Goal: Transaction & Acquisition: Download file/media

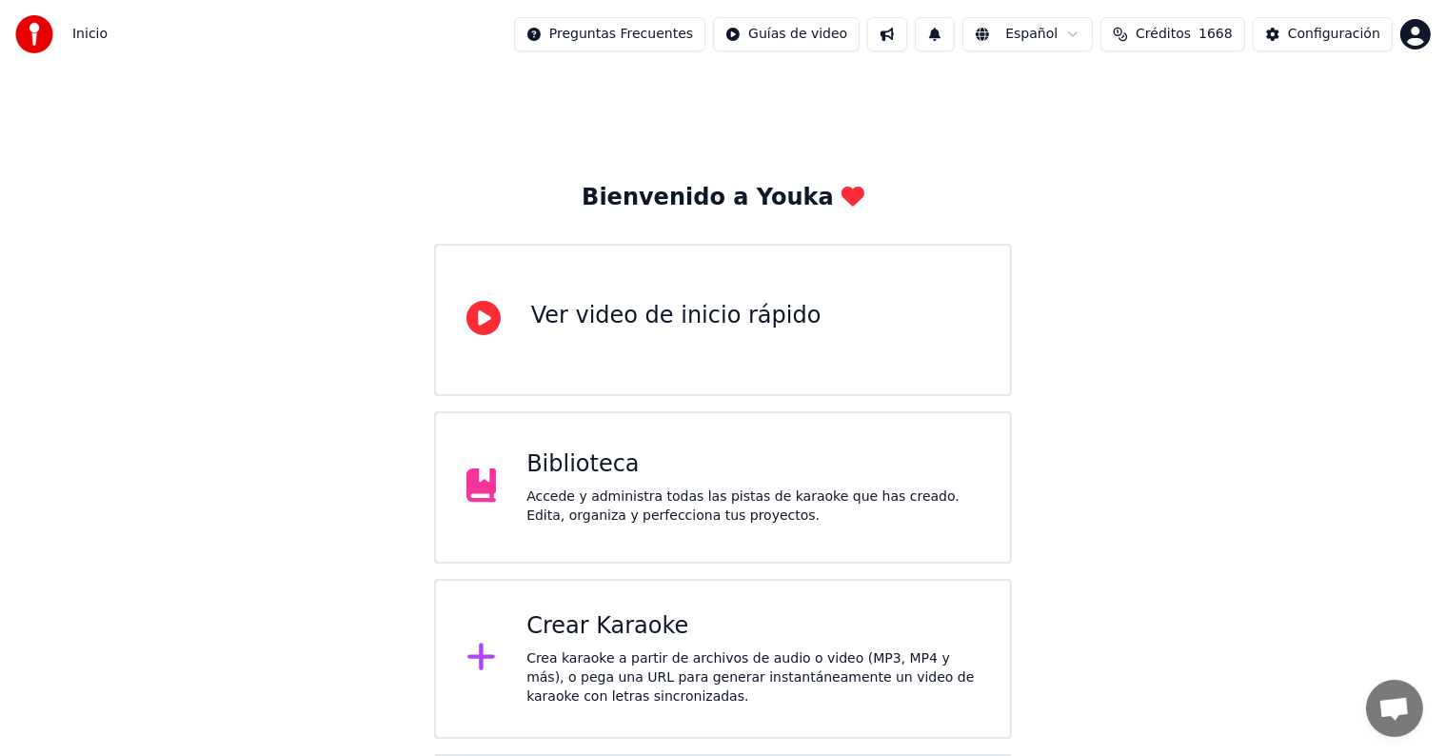
click at [674, 449] on div "Biblioteca" at bounding box center [753, 464] width 453 height 30
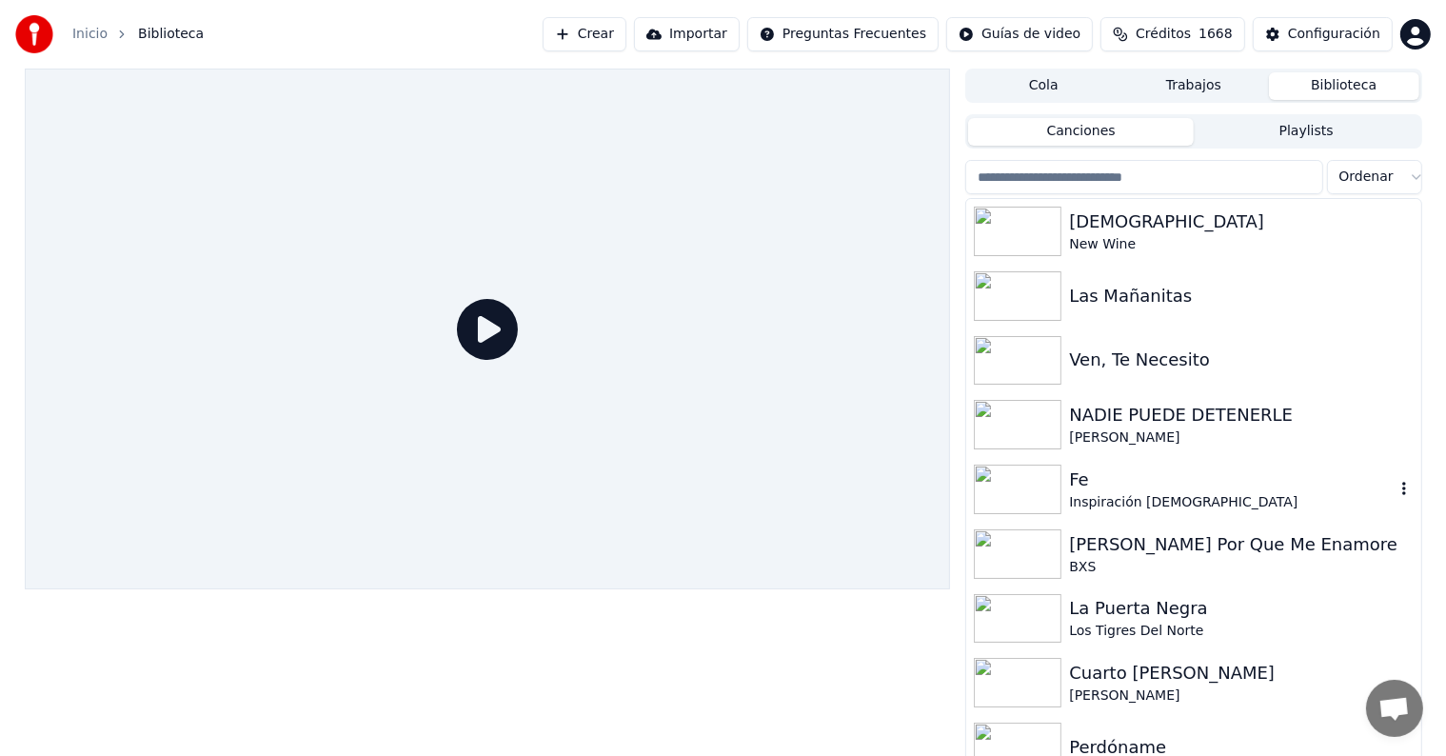
click at [1026, 487] on img at bounding box center [1018, 490] width 88 height 50
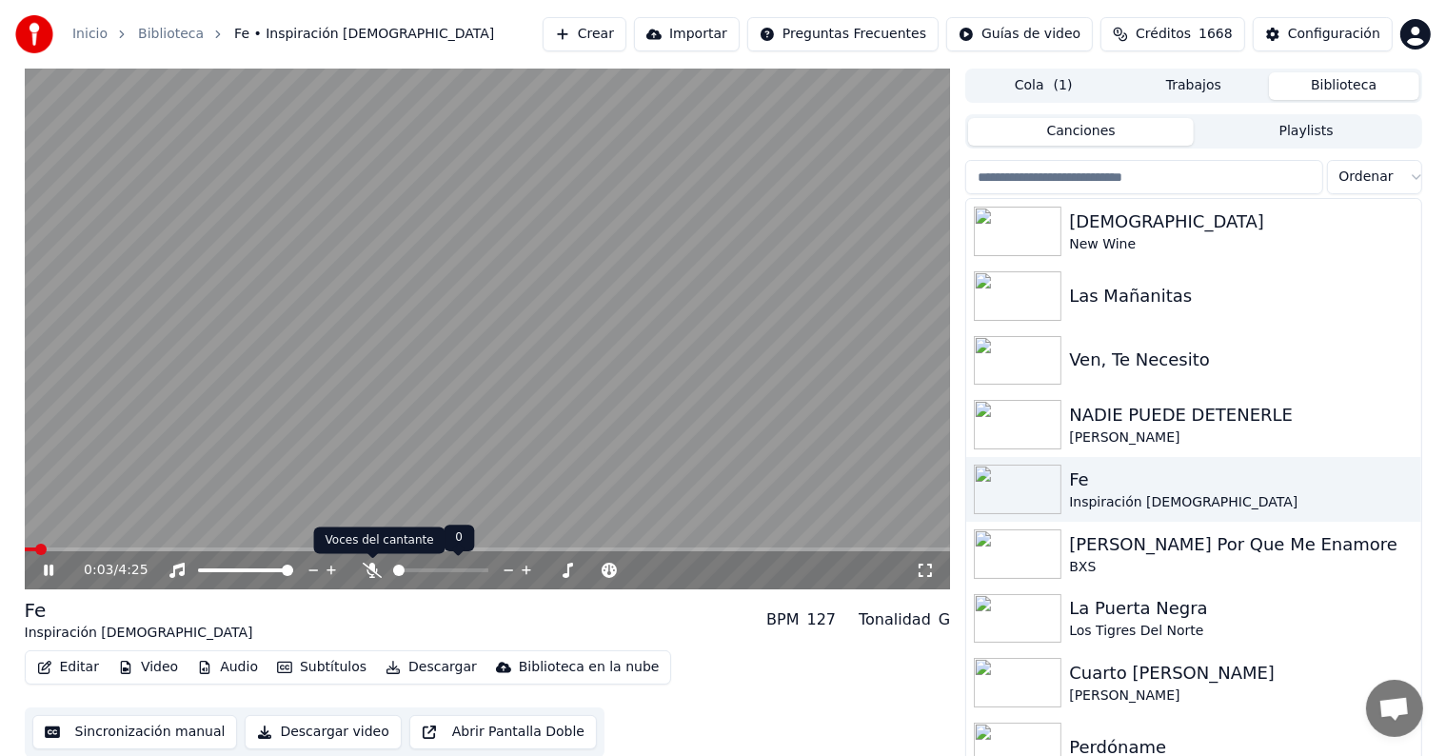
click at [368, 568] on icon at bounding box center [372, 570] width 19 height 15
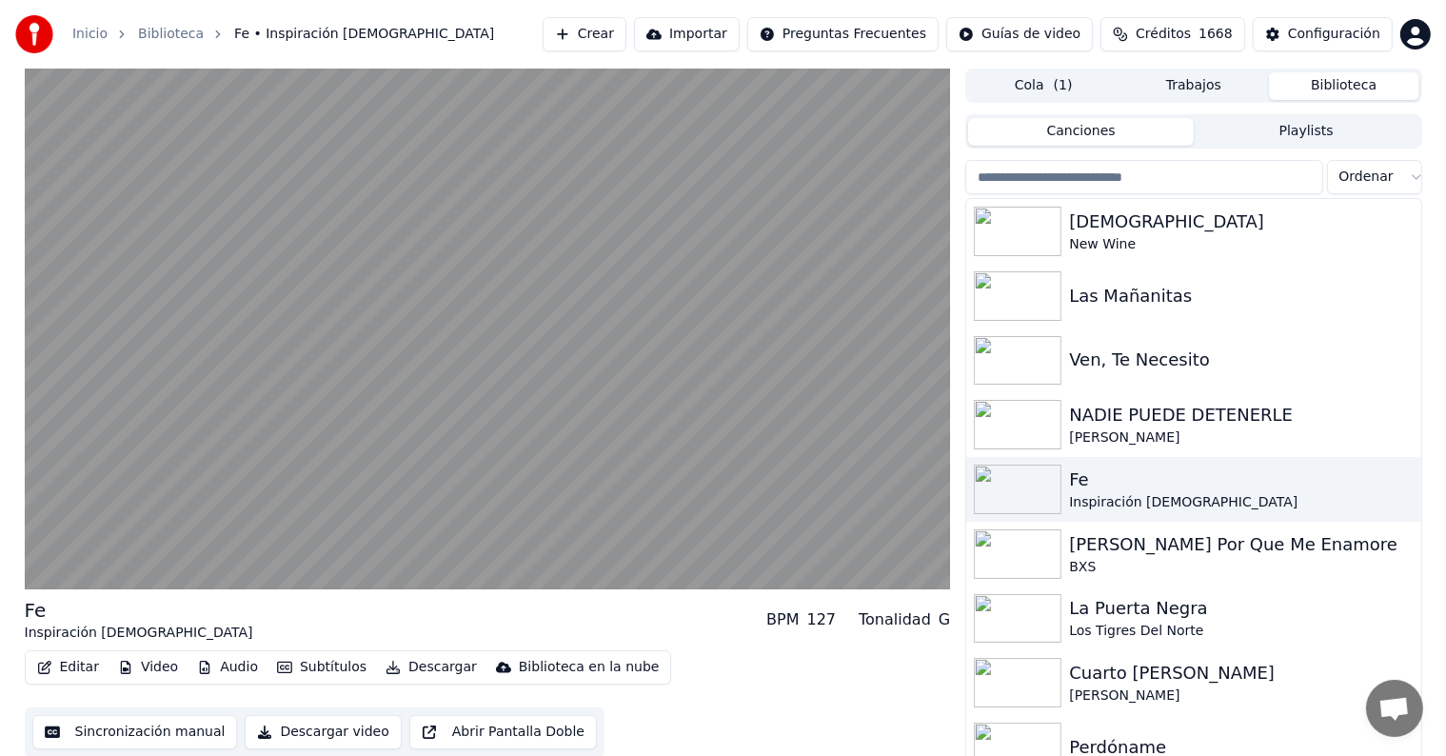
scroll to position [9, 0]
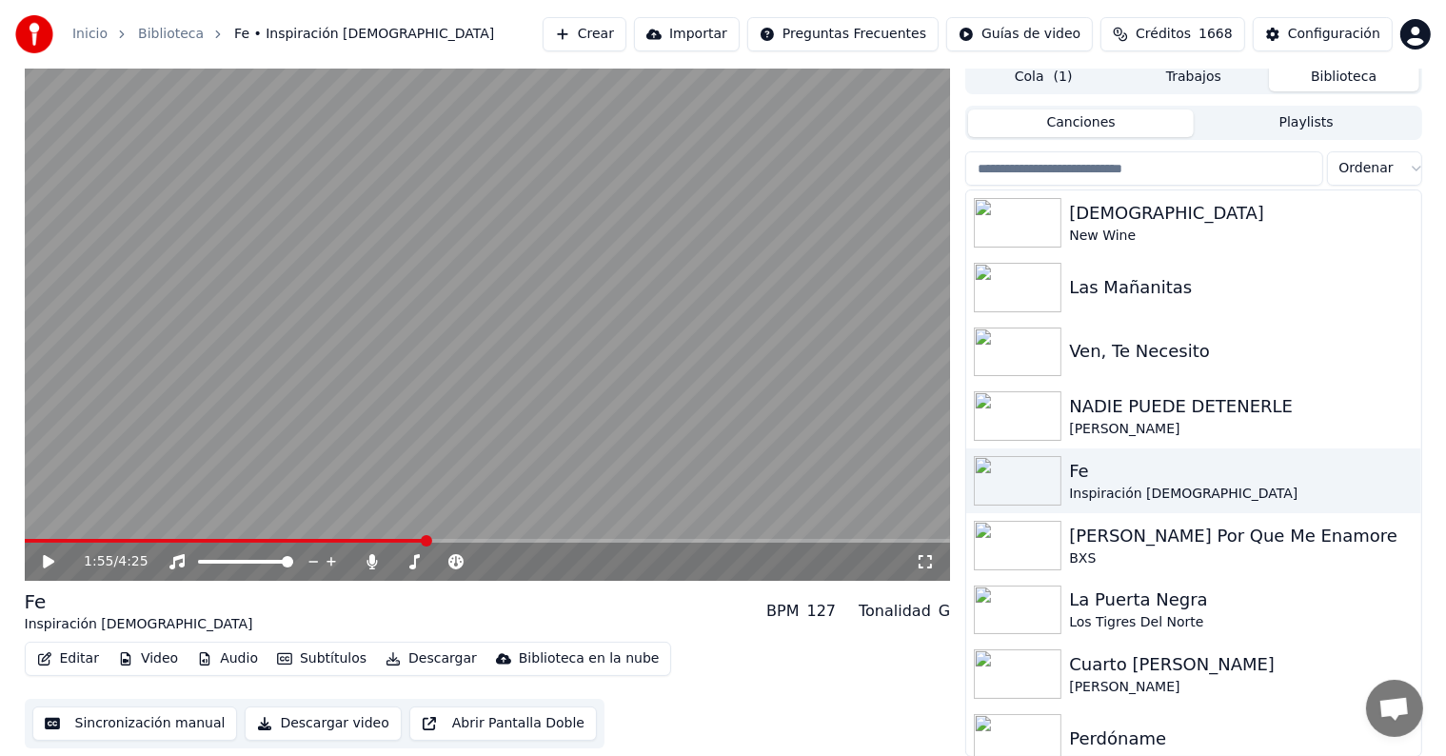
click at [55, 562] on icon at bounding box center [62, 561] width 45 height 15
click at [145, 654] on button "Video" at bounding box center [147, 659] width 75 height 27
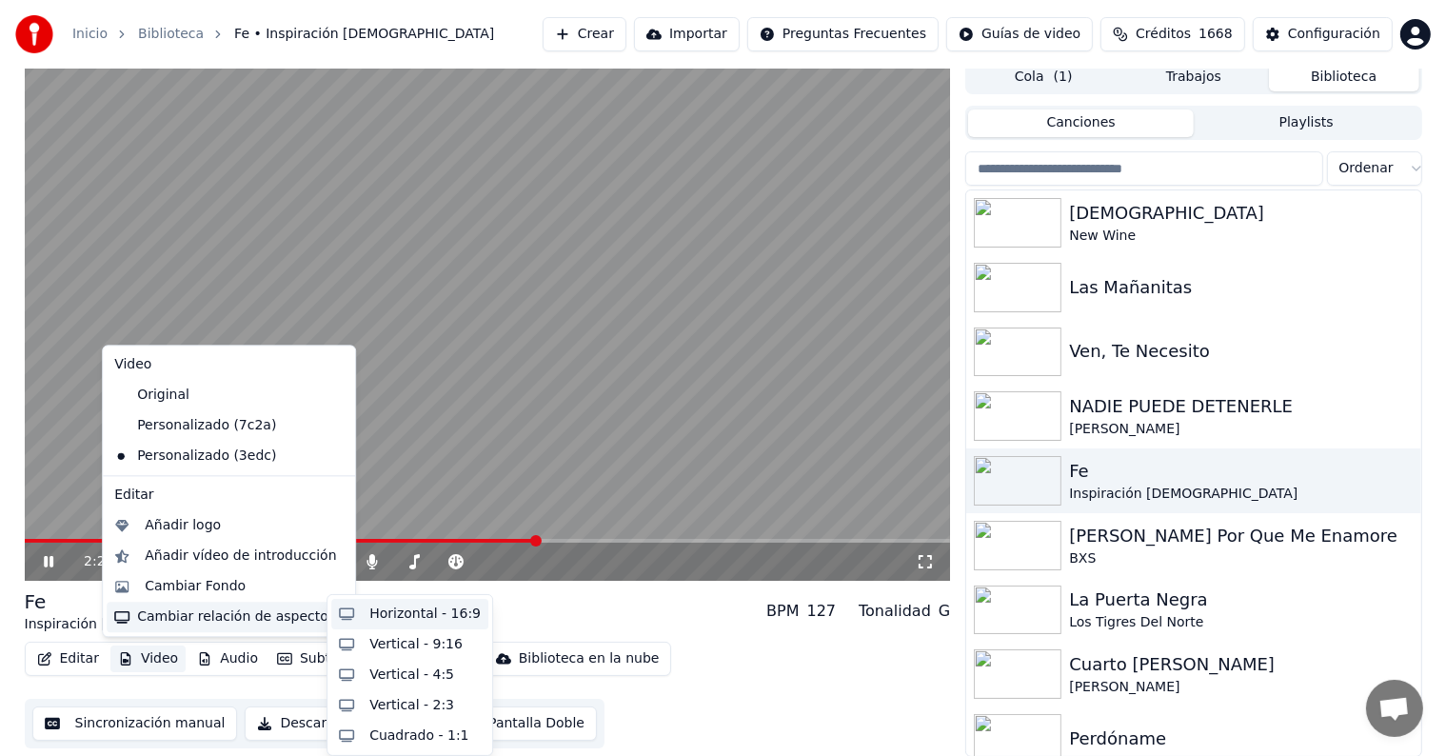
click at [365, 617] on div "Horizontal - 16:9" at bounding box center [409, 614] width 157 height 30
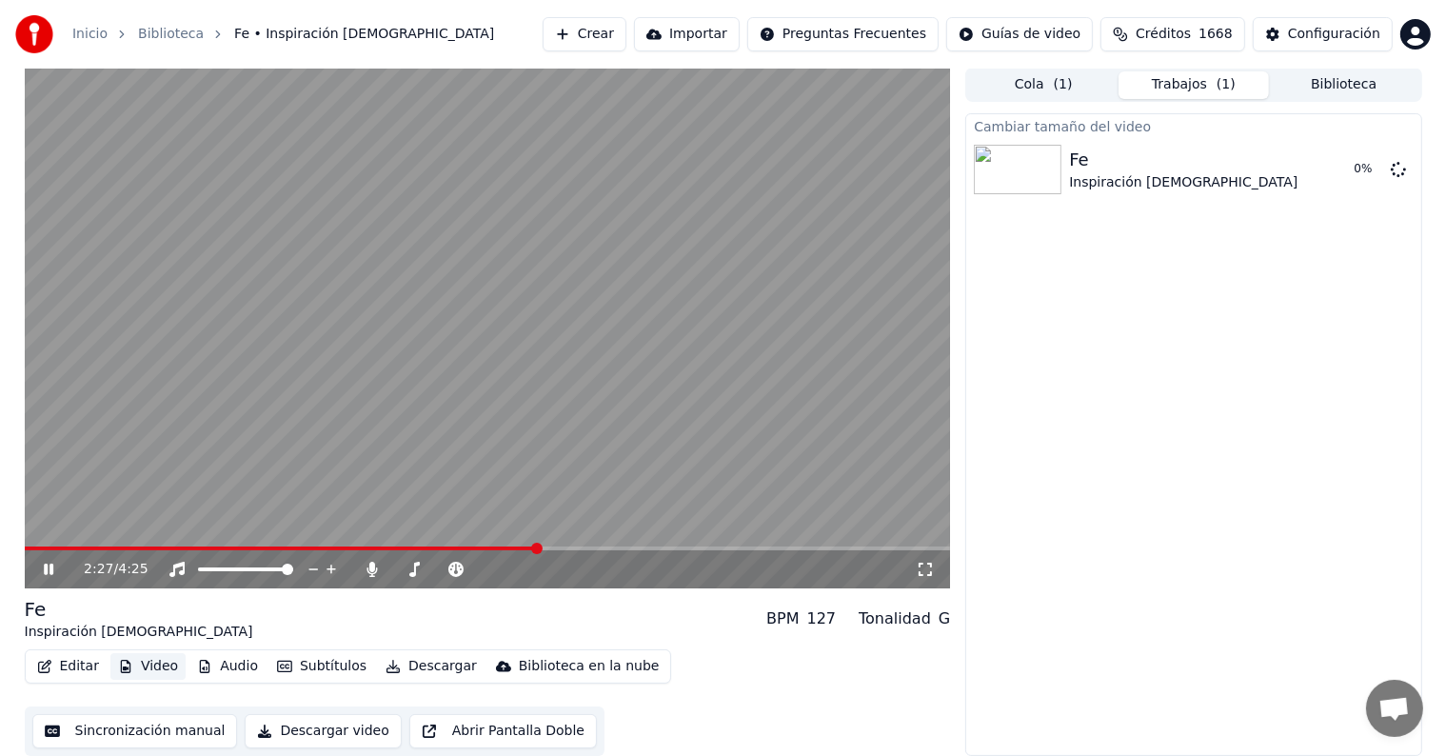
scroll to position [1, 0]
click at [50, 573] on icon at bounding box center [49, 569] width 10 height 11
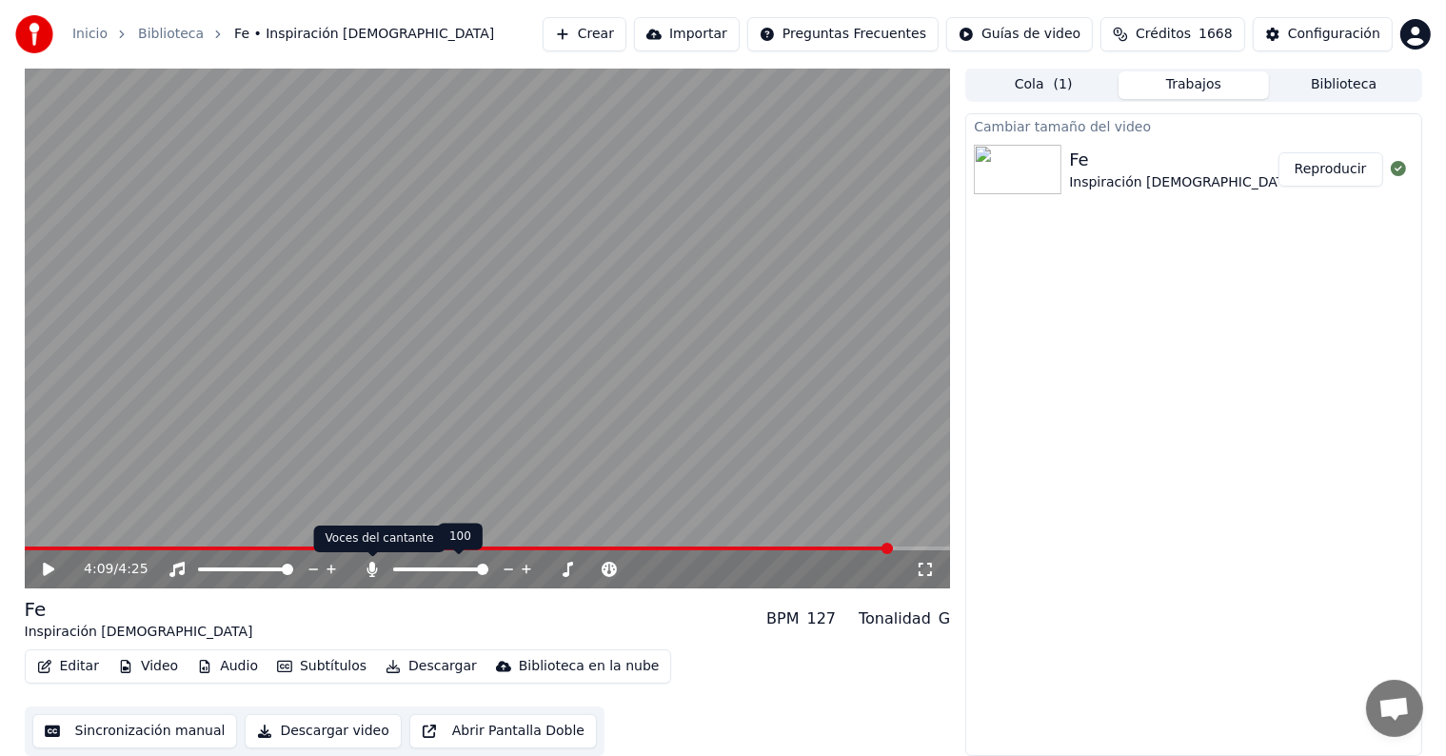
click at [373, 565] on icon at bounding box center [373, 569] width 10 height 15
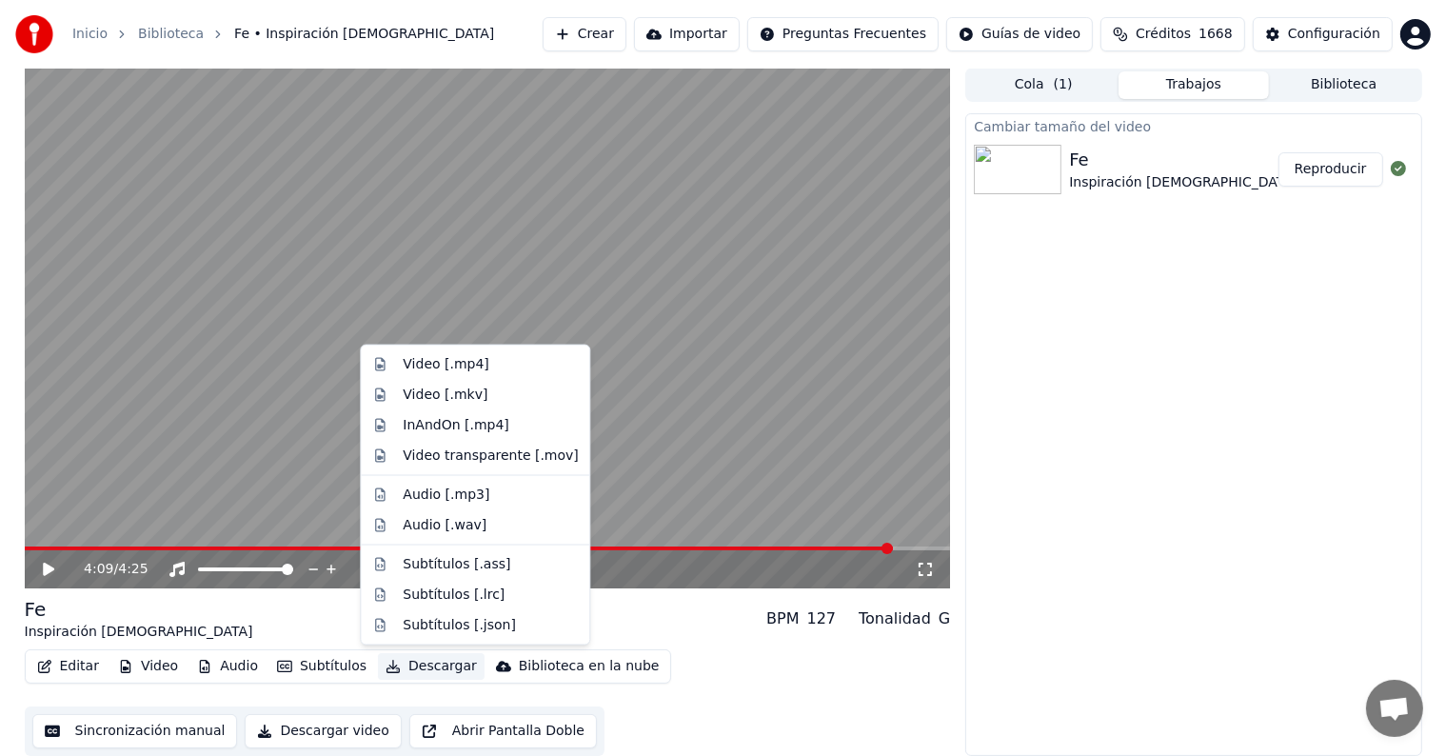
click at [413, 669] on button "Descargar" at bounding box center [431, 666] width 107 height 27
click at [471, 366] on div "Video [.mp4]" at bounding box center [446, 364] width 86 height 19
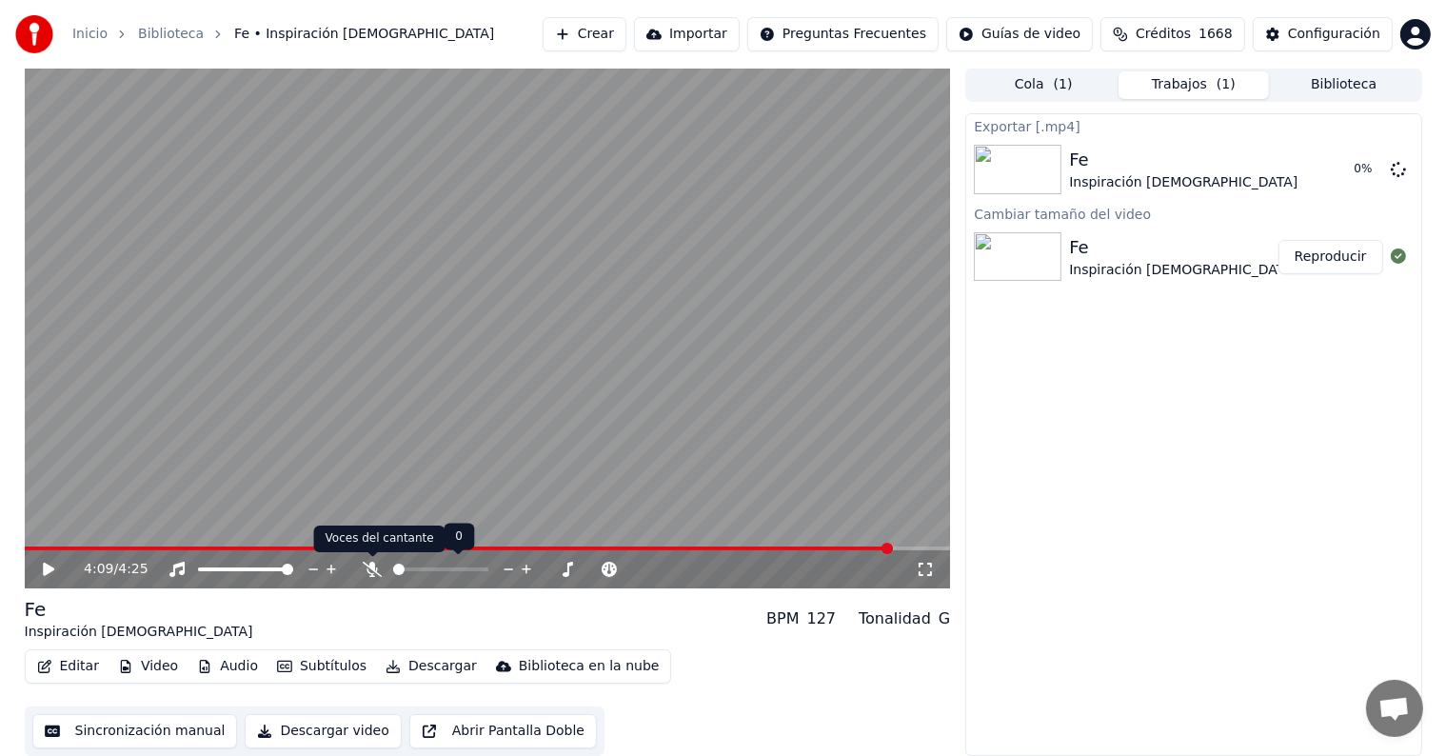
click at [372, 572] on icon at bounding box center [372, 569] width 19 height 15
click at [417, 667] on button "Descargar" at bounding box center [431, 666] width 107 height 27
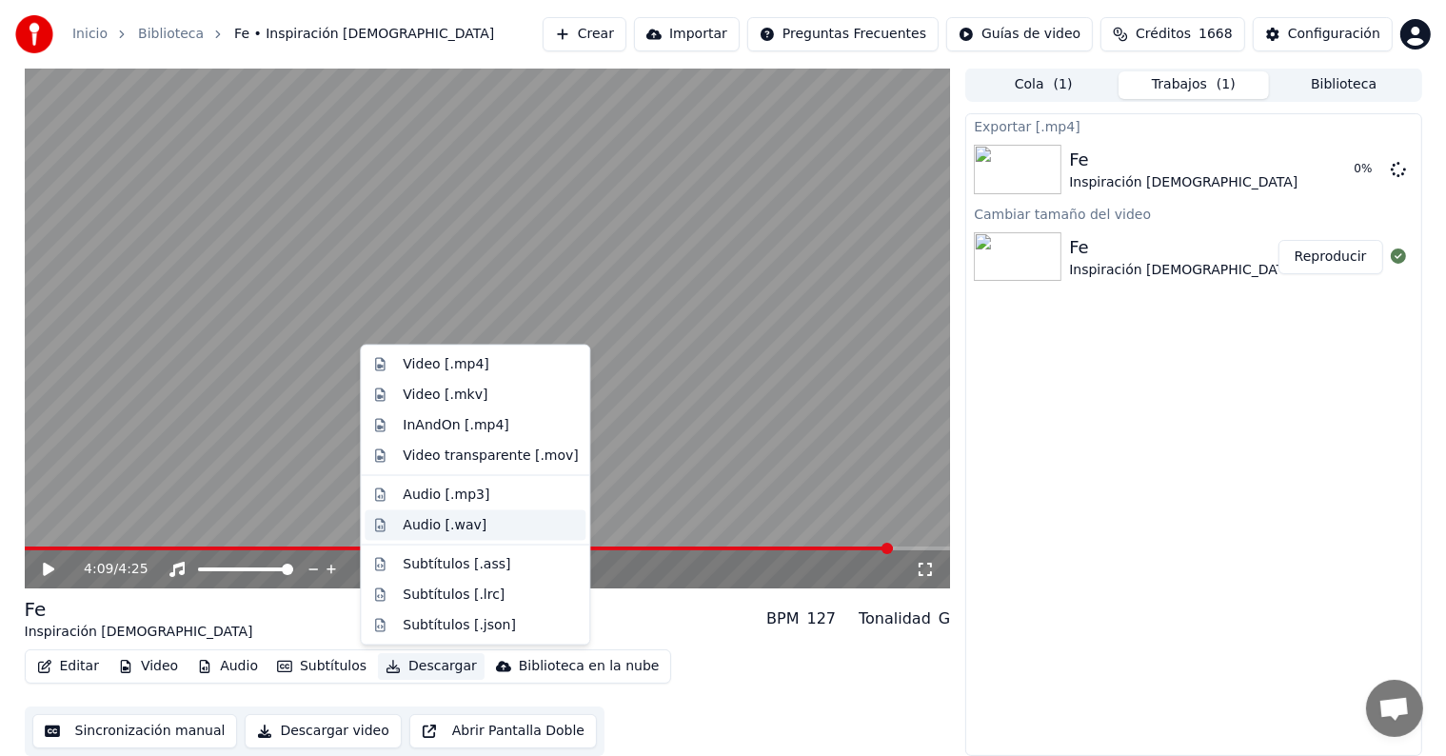
click at [456, 523] on div "Audio [.wav]" at bounding box center [445, 525] width 84 height 19
